Goal: Use online tool/utility

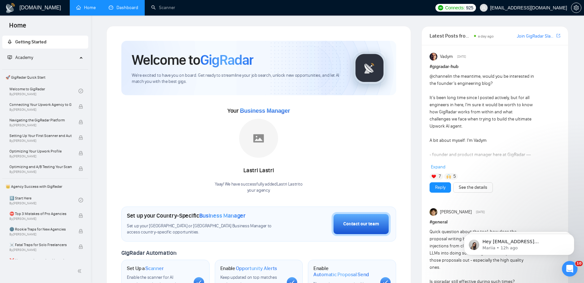
click at [134, 10] on link "Dashboard" at bounding box center [124, 8] width 30 height 6
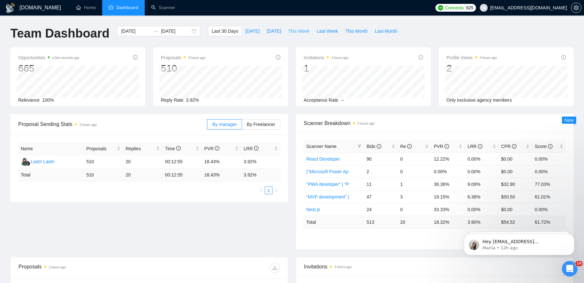
click at [306, 33] on span "This Week" at bounding box center [298, 31] width 21 height 7
type input "[DATE]"
click at [326, 157] on link "React Developer" at bounding box center [323, 159] width 34 height 5
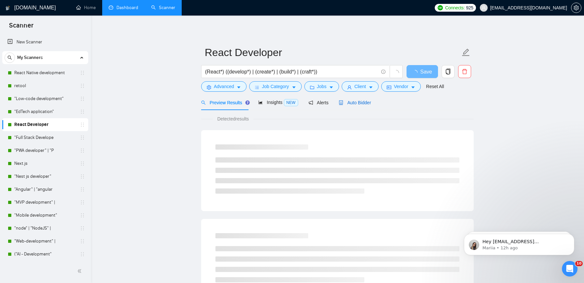
click at [361, 105] on span "Auto Bidder" at bounding box center [355, 102] width 32 height 5
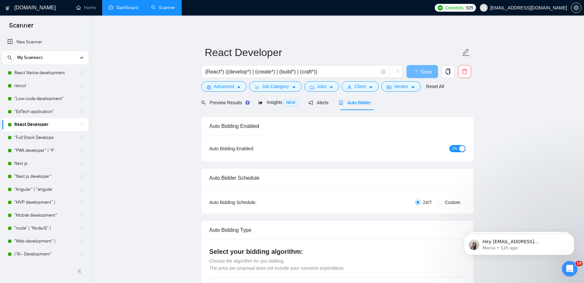
radio input "false"
radio input "true"
